Goal: Transaction & Acquisition: Download file/media

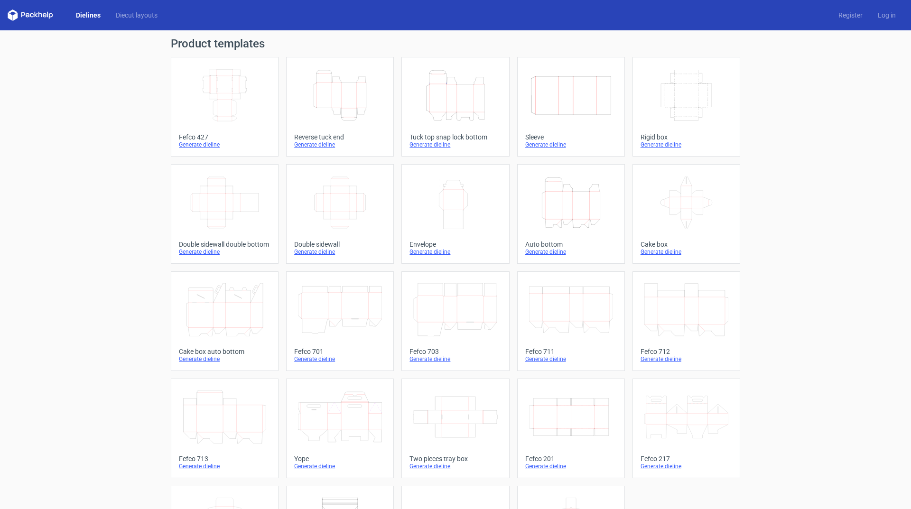
click at [431, 146] on div "Generate dieline" at bounding box center [455, 145] width 92 height 8
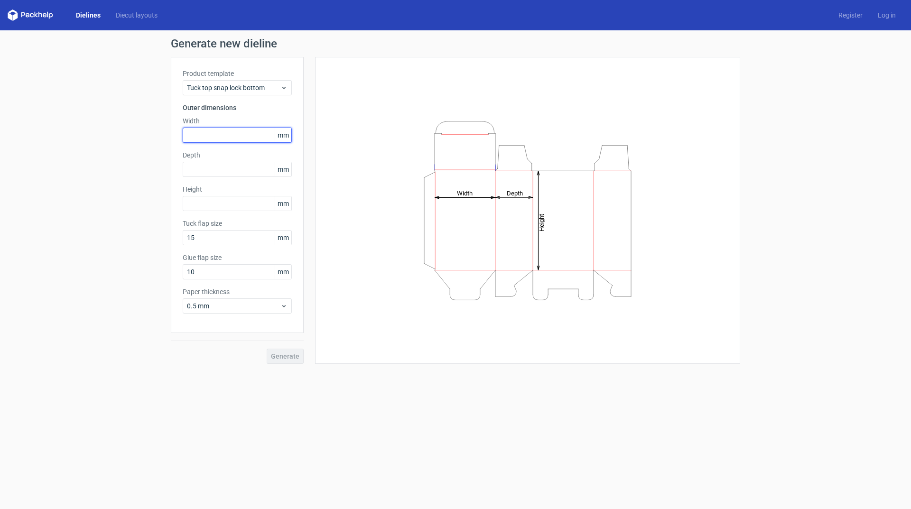
click at [194, 134] on input "text" at bounding box center [237, 135] width 109 height 15
type input "76"
click at [208, 170] on input "text" at bounding box center [237, 169] width 109 height 15
type input "37"
drag, startPoint x: 206, startPoint y: 202, endPoint x: 241, endPoint y: 200, distance: 35.1
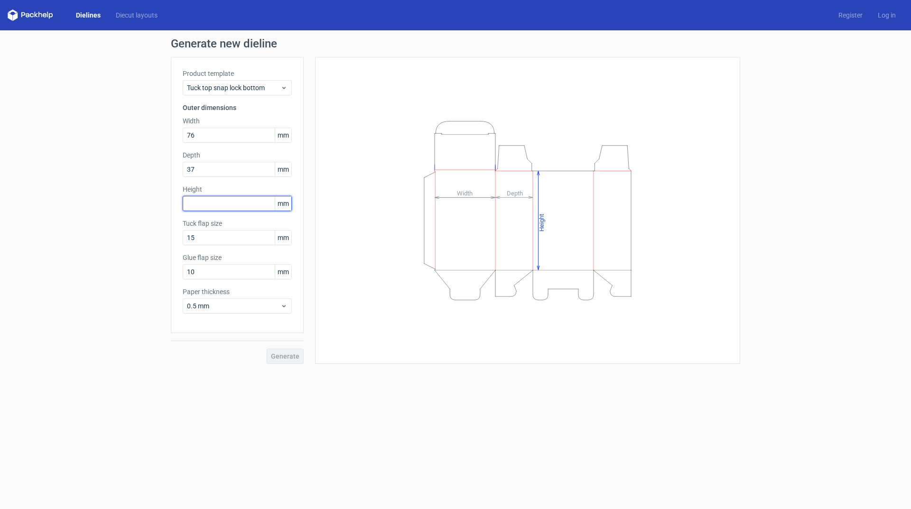
click at [206, 202] on input "text" at bounding box center [237, 203] width 109 height 15
type input "150"
drag, startPoint x: 202, startPoint y: 239, endPoint x: 205, endPoint y: 244, distance: 5.8
click at [202, 239] on input "15" at bounding box center [237, 237] width 109 height 15
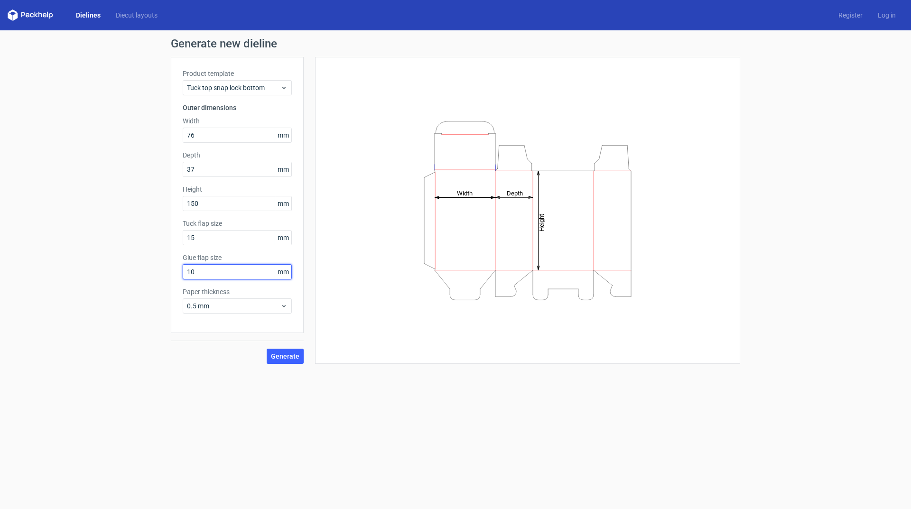
click at [216, 276] on input "10" at bounding box center [237, 271] width 109 height 15
click at [231, 301] on div "0.5 mm" at bounding box center [237, 305] width 109 height 15
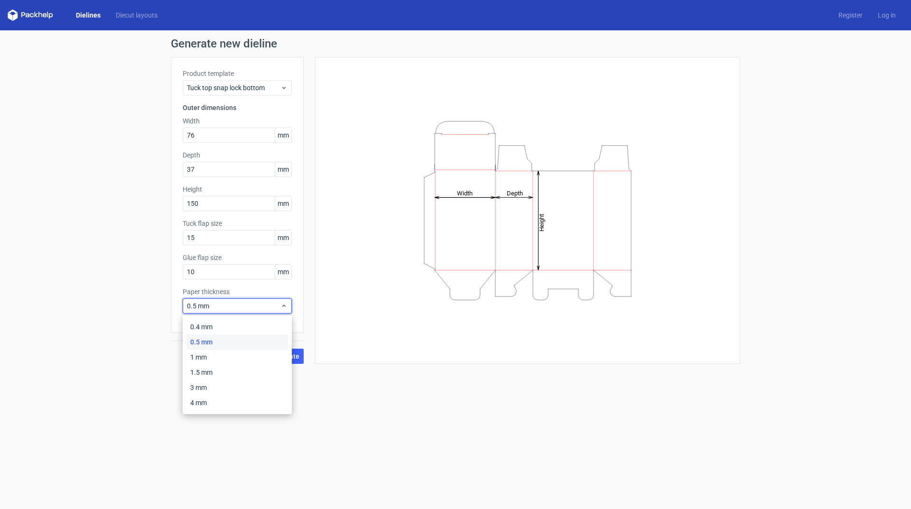
drag, startPoint x: 370, startPoint y: 421, endPoint x: 357, endPoint y: 408, distance: 17.8
click at [369, 420] on form "Generate new dieline Product template Tuck top snap lock bottom Outer dimension…" at bounding box center [455, 269] width 911 height 479
click at [280, 358] on span "Generate" at bounding box center [285, 356] width 28 height 7
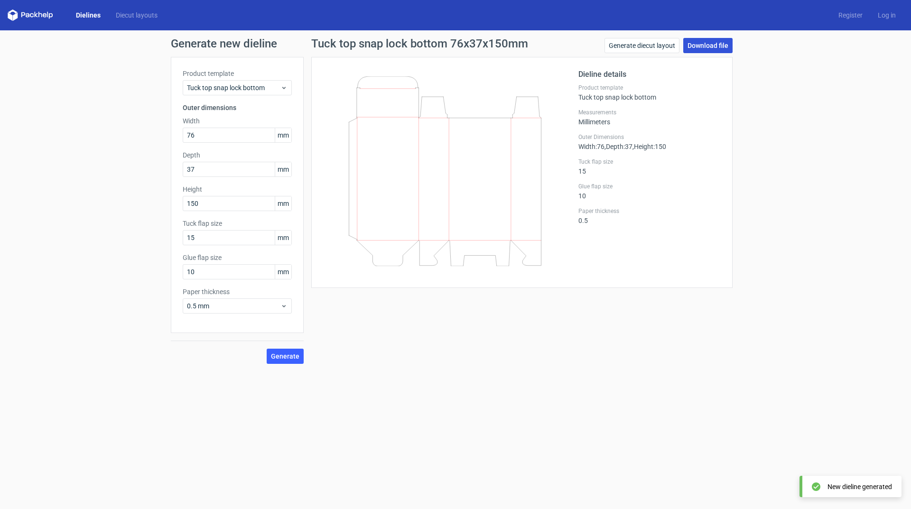
click at [708, 46] on link "Download file" at bounding box center [707, 45] width 49 height 15
